Goal: Check status

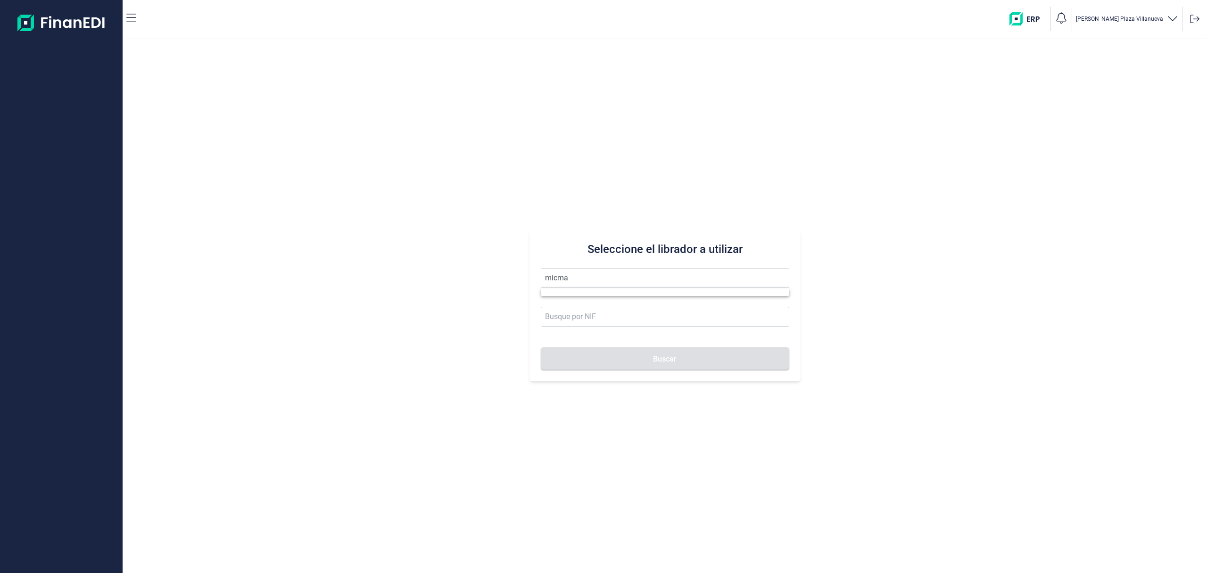
drag, startPoint x: 606, startPoint y: 279, endPoint x: 460, endPoint y: 272, distance: 145.9
click at [460, 272] on div "Seleccione el librador a utilizar micma Buscar" at bounding box center [665, 306] width 1085 height 534
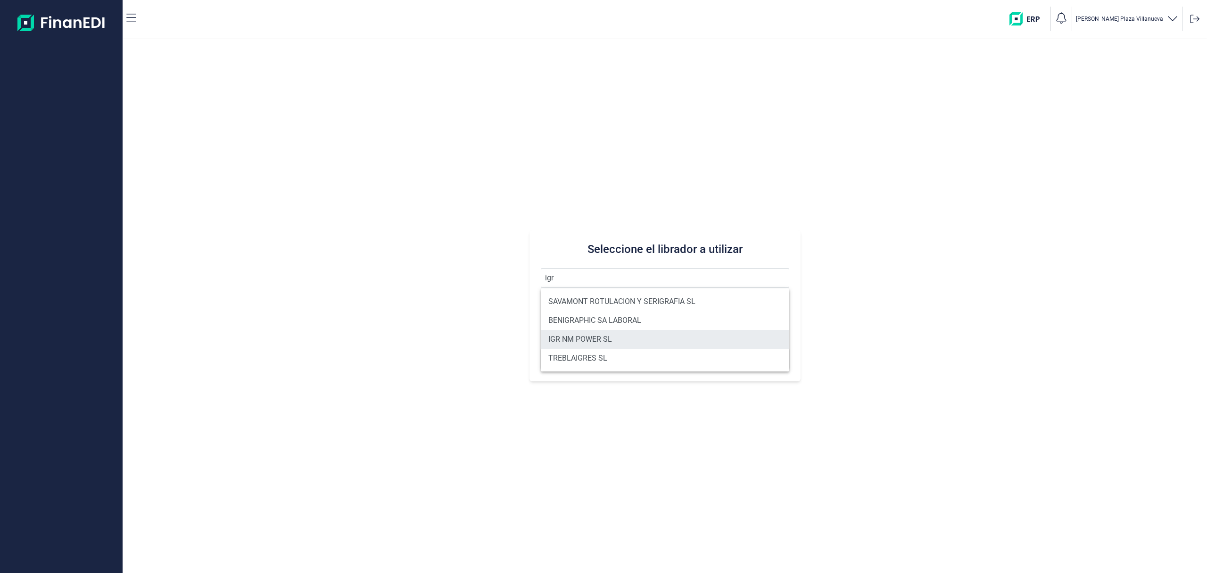
click at [588, 334] on li "IGR NM POWER SL" at bounding box center [665, 339] width 249 height 19
type input "IGR NM POWER SL"
type input "B40658668"
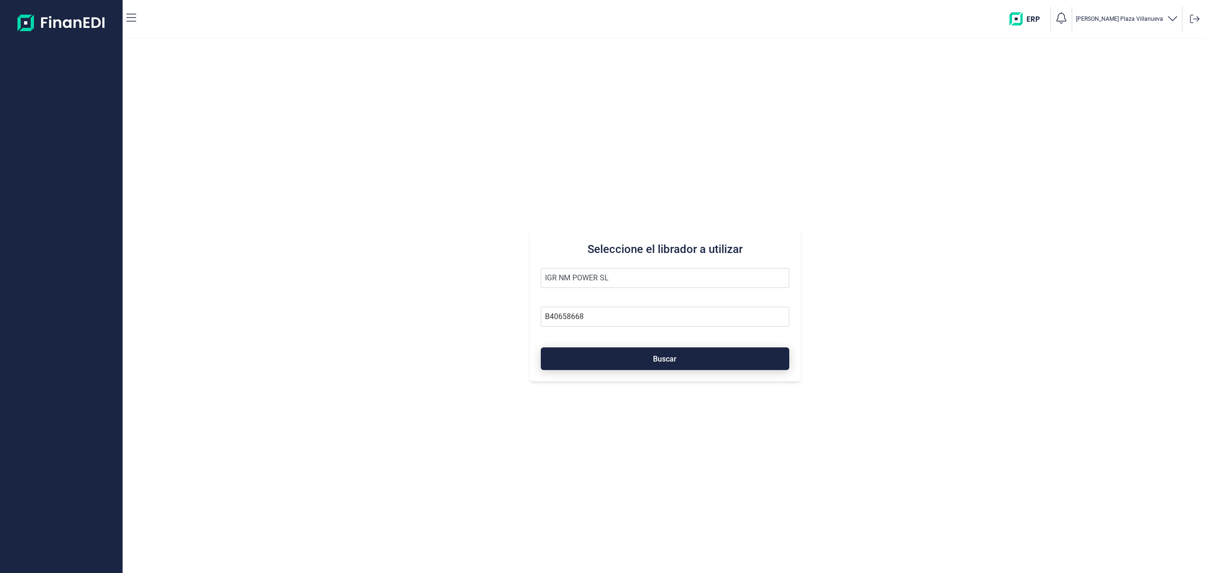
click at [623, 362] on button "Buscar" at bounding box center [665, 358] width 249 height 23
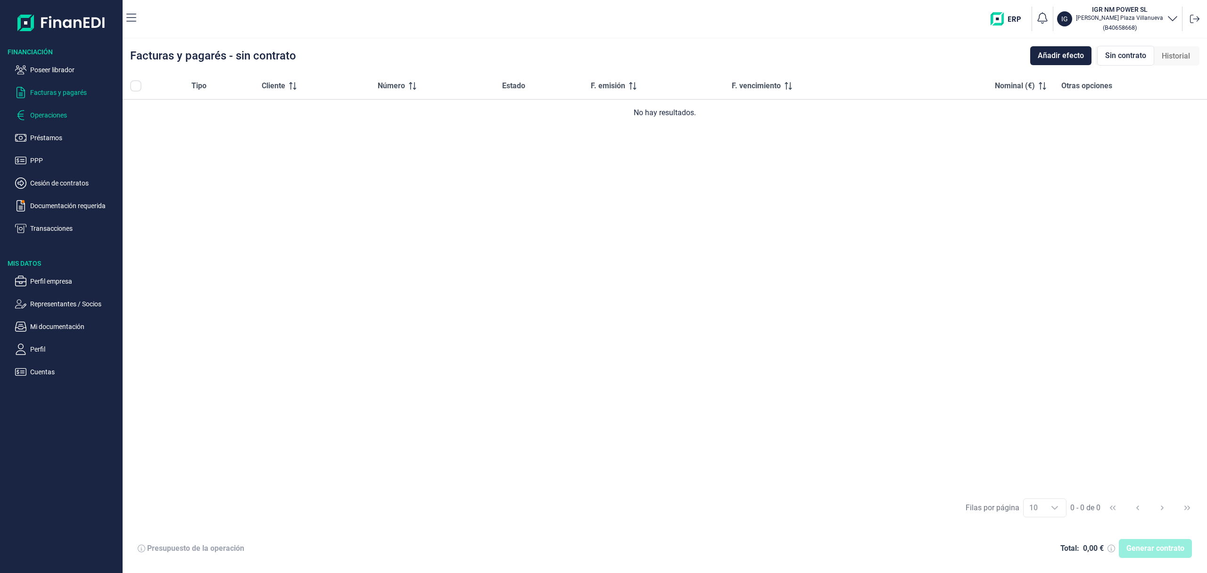
click at [49, 114] on p "Operaciones" at bounding box center [74, 114] width 89 height 11
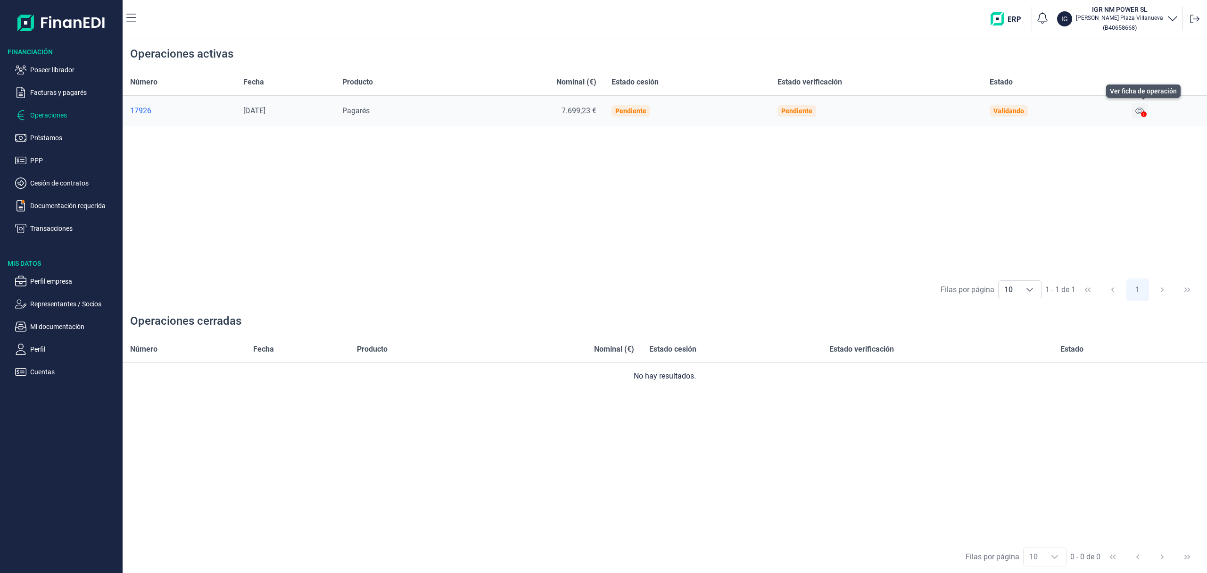
click at [1147, 106] on button at bounding box center [1140, 110] width 16 height 15
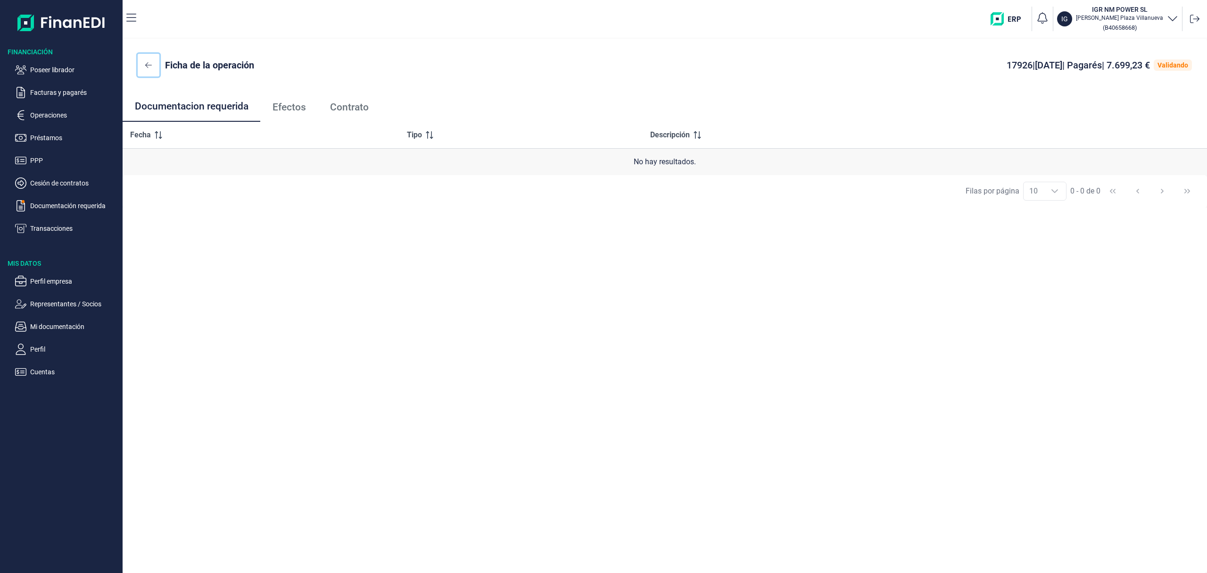
click at [153, 68] on button at bounding box center [149, 65] width 22 height 23
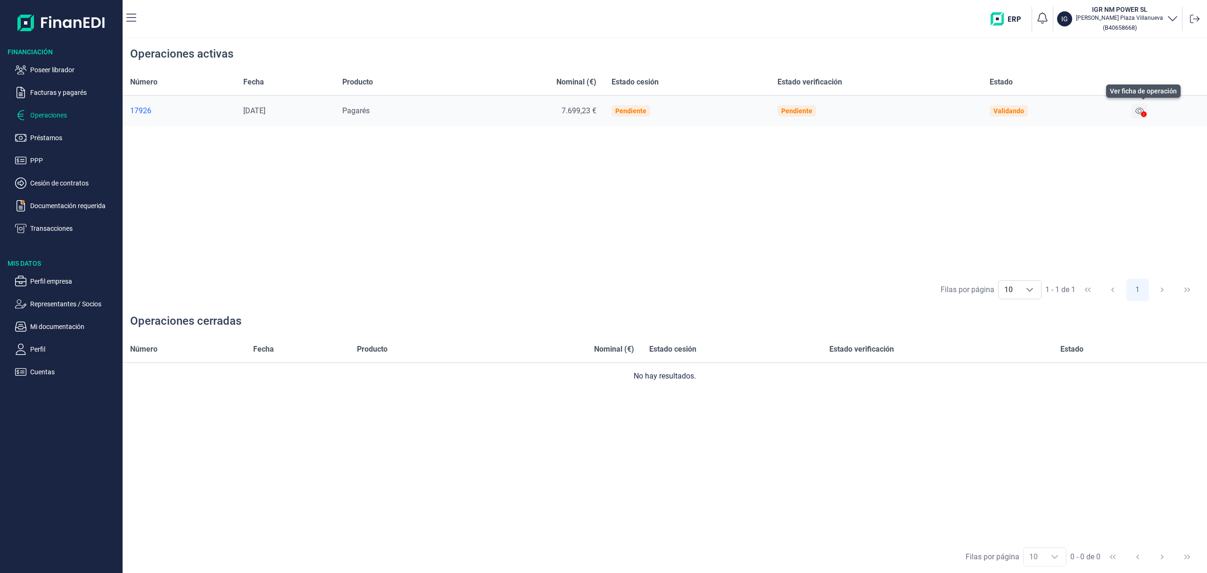
click at [1144, 108] on icon at bounding box center [1140, 111] width 8 height 8
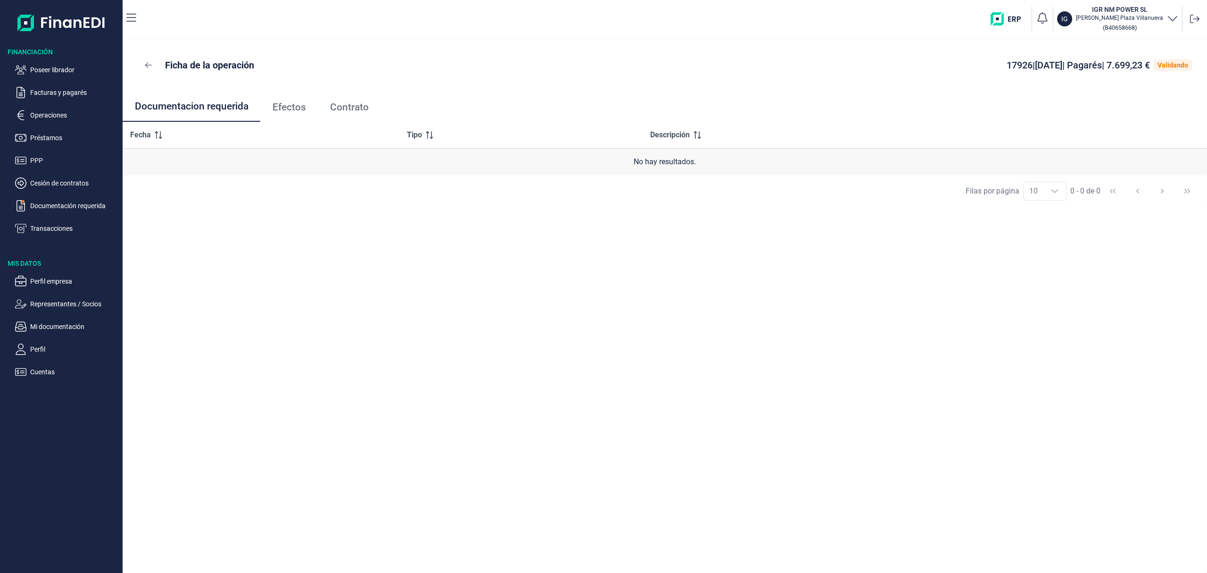
click at [363, 106] on span "Contrato" at bounding box center [349, 107] width 39 height 10
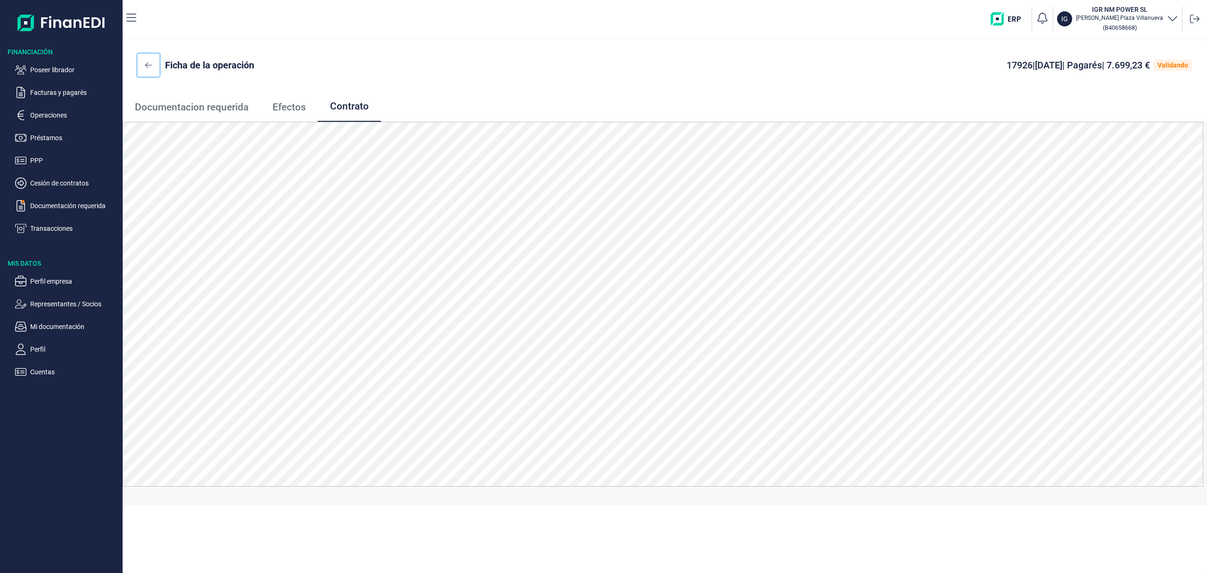
click at [148, 62] on icon at bounding box center [148, 65] width 7 height 8
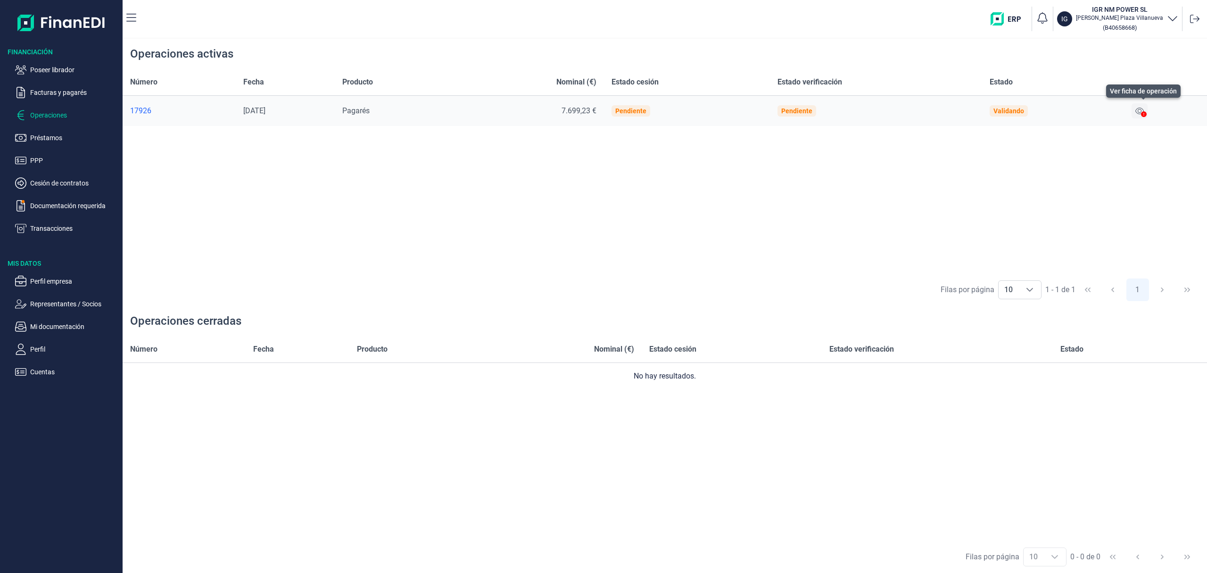
click at [1143, 110] on icon at bounding box center [1140, 111] width 8 height 8
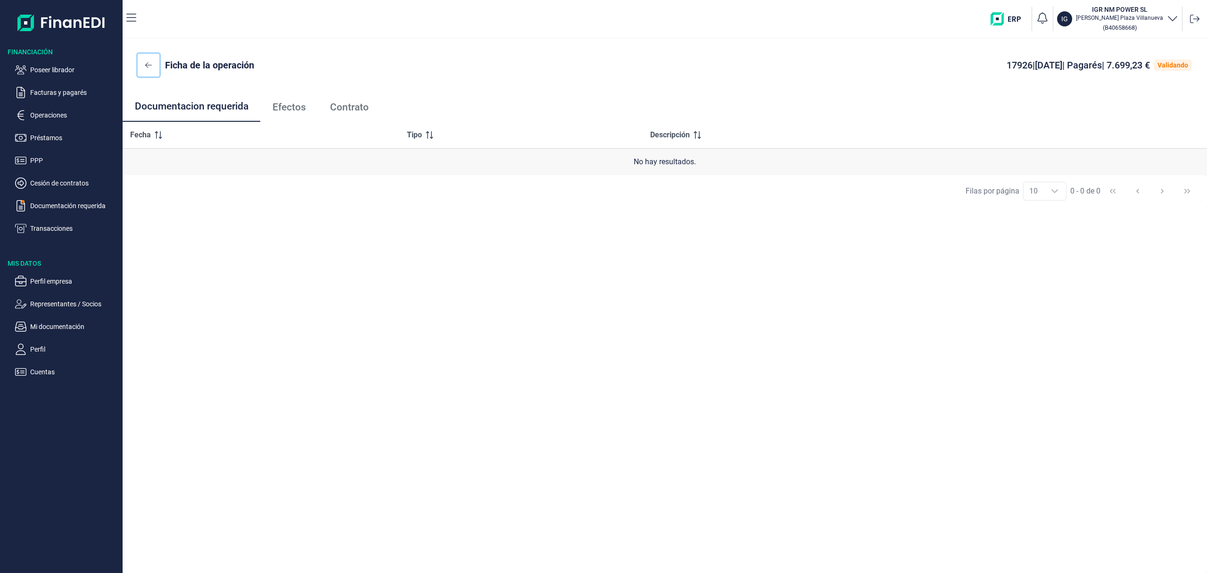
click at [146, 66] on icon at bounding box center [148, 65] width 7 height 6
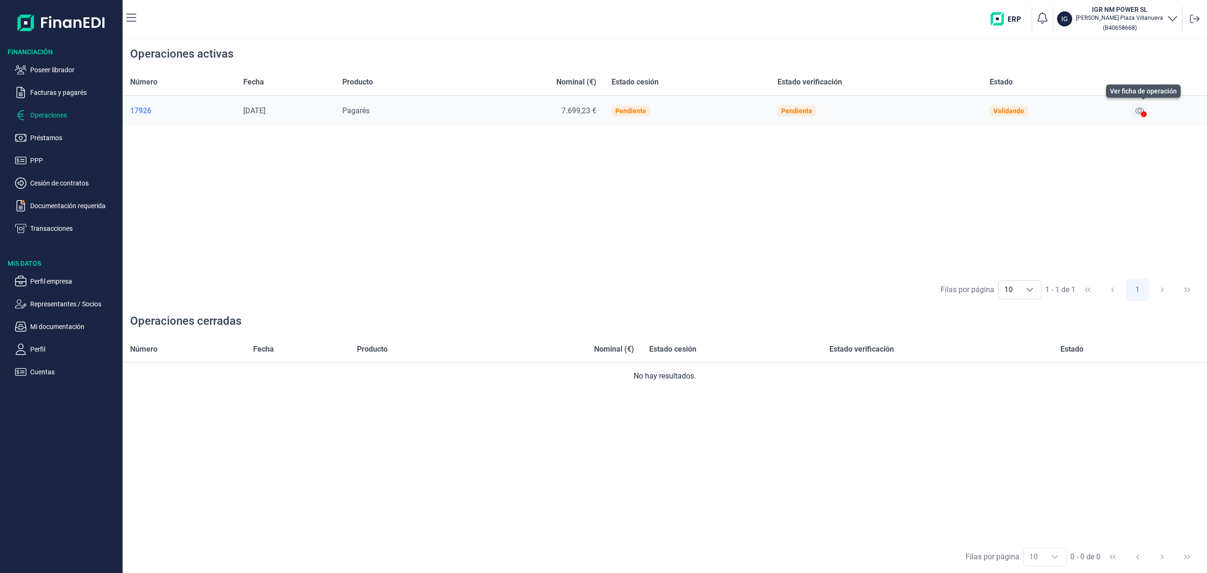
click at [1143, 110] on icon at bounding box center [1140, 111] width 8 height 8
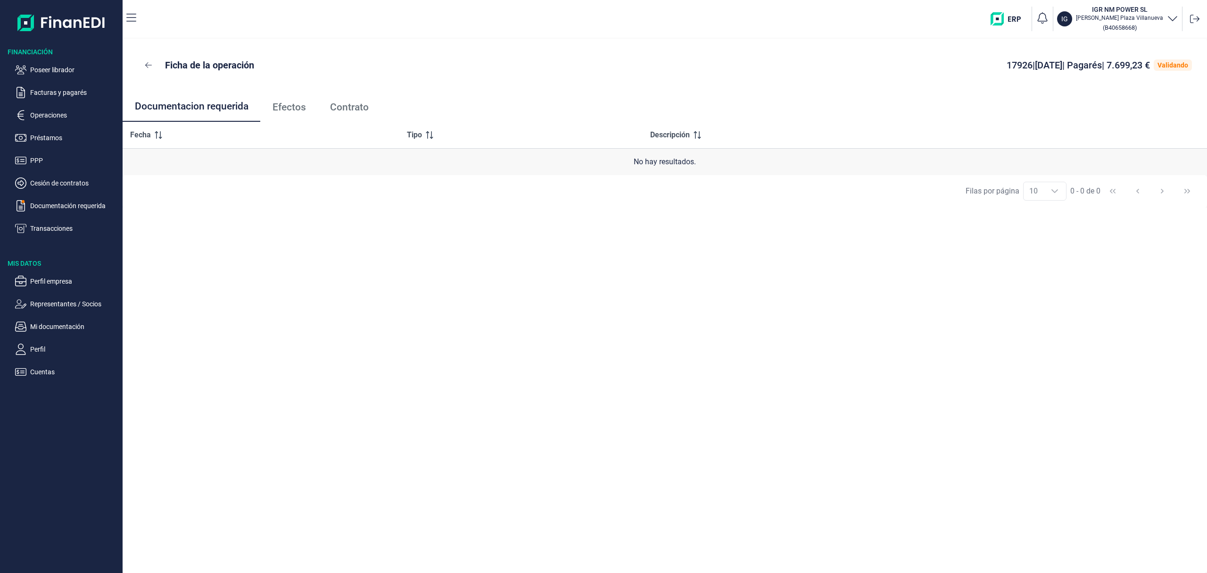
click at [354, 106] on span "Contrato" at bounding box center [349, 107] width 39 height 10
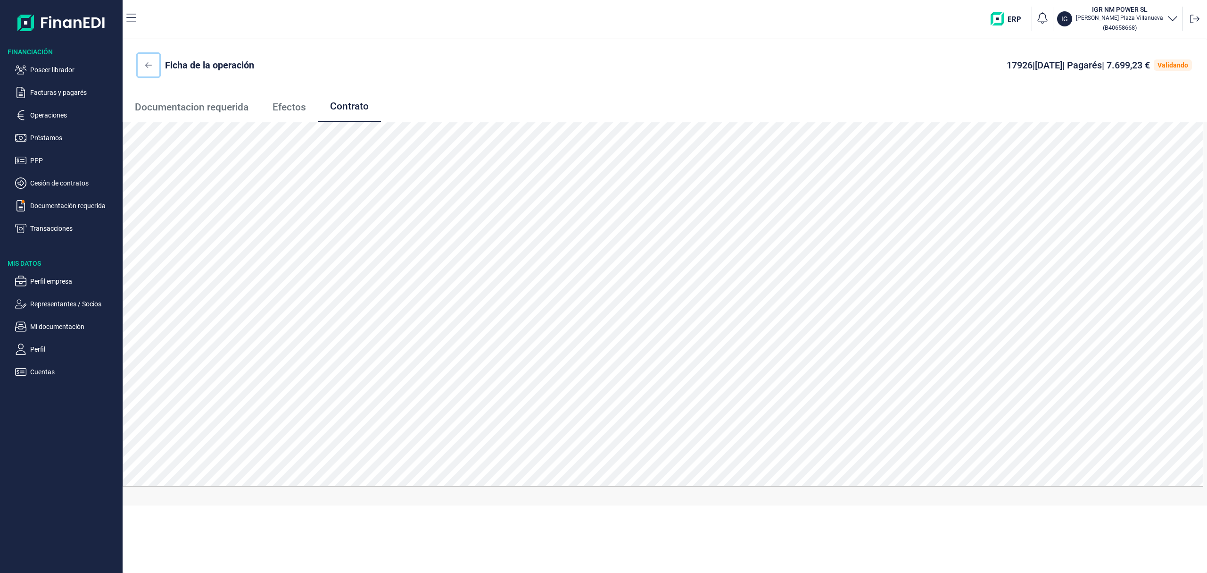
click at [143, 65] on button at bounding box center [149, 65] width 22 height 23
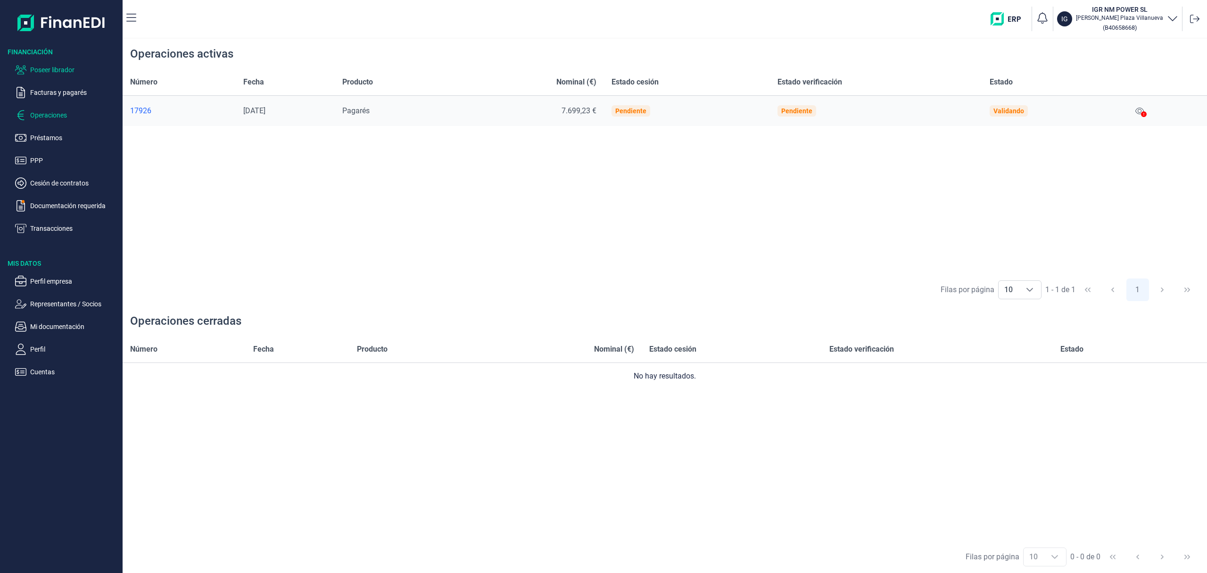
click at [85, 67] on p "Poseer librador" at bounding box center [74, 69] width 89 height 11
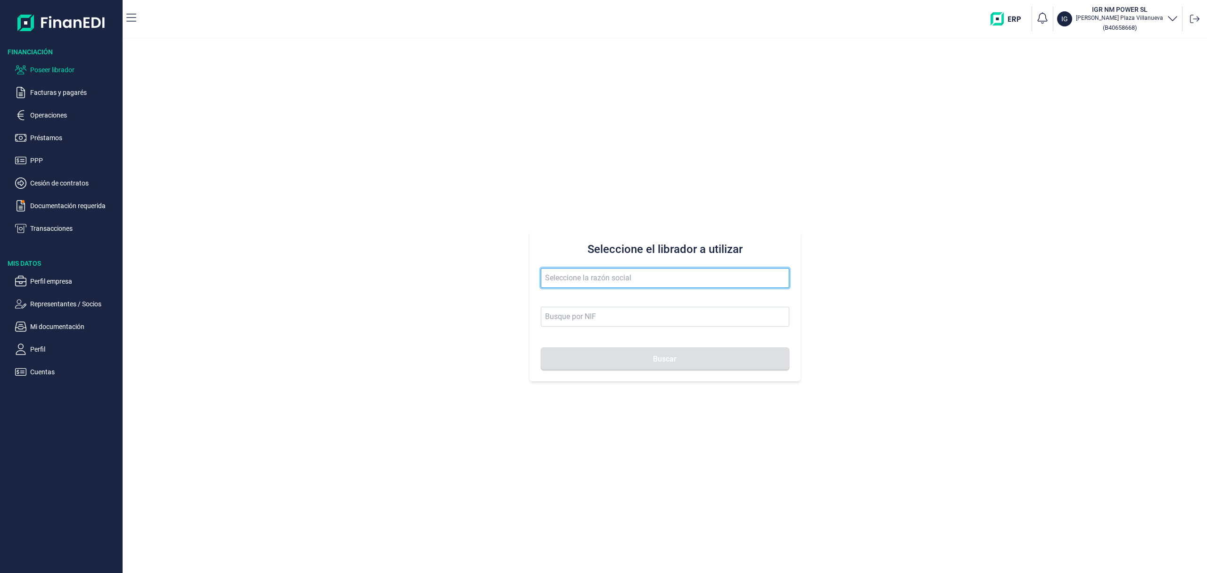
click at [570, 280] on input "text" at bounding box center [665, 278] width 249 height 20
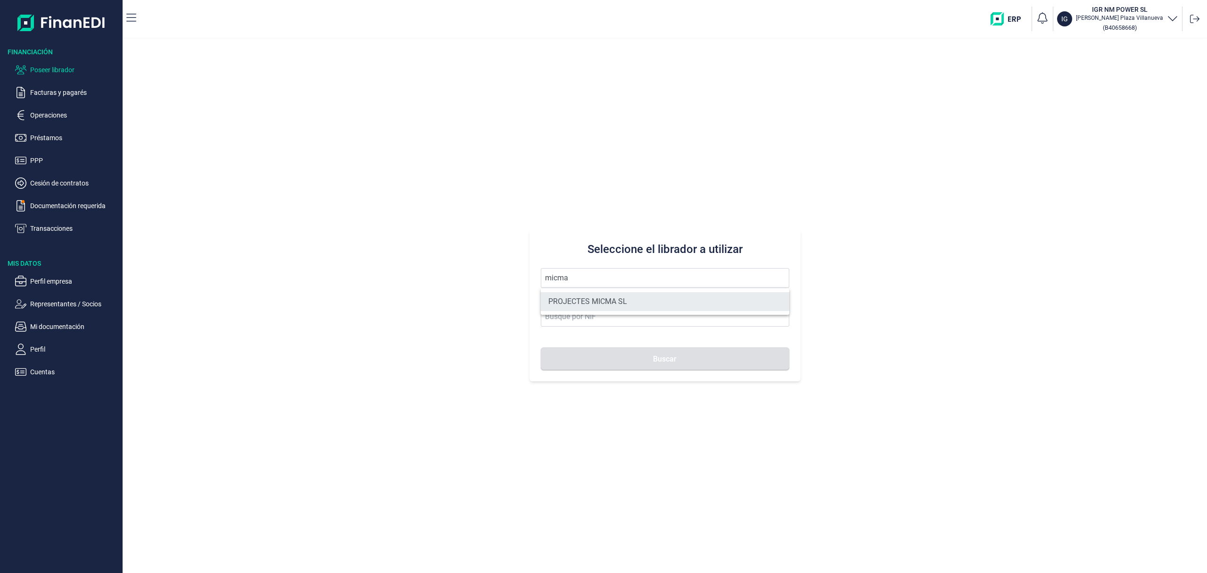
click at [614, 302] on li "PROJECTES MICMA SL" at bounding box center [665, 301] width 249 height 19
type input "PROJECTES MICMA SL"
type input "B66354762"
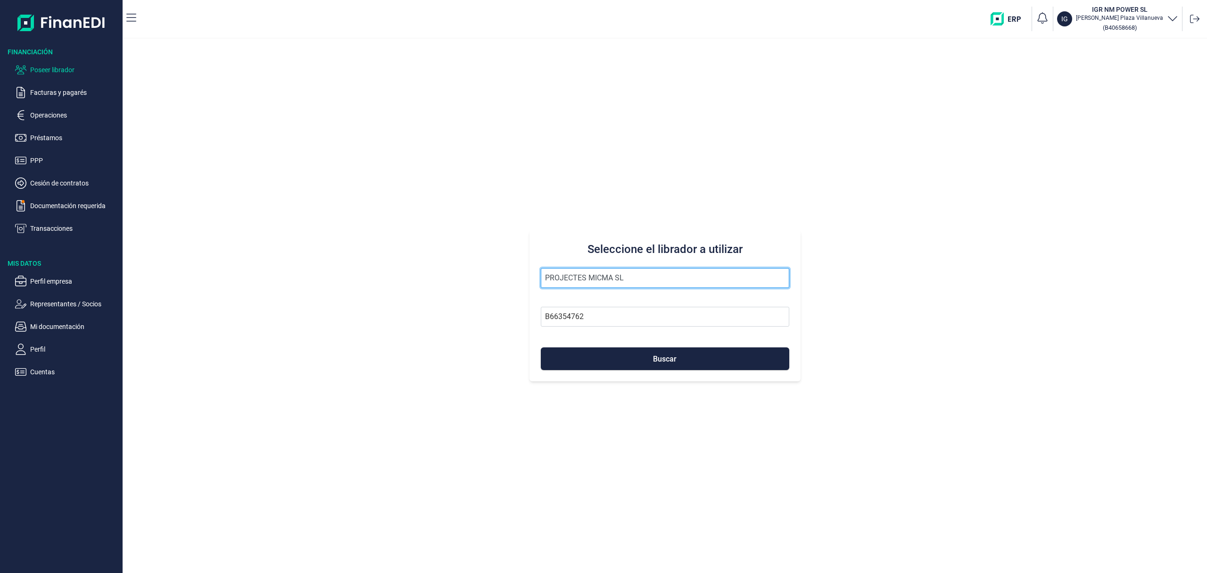
drag, startPoint x: 647, startPoint y: 277, endPoint x: 397, endPoint y: 261, distance: 250.5
click at [397, 261] on div "Seleccione el librador a utilizar PROJECTES MICMA SL B66354762 Buscar" at bounding box center [665, 306] width 1085 height 534
type input "imperial ya"
